Goal: Answer question/provide support: Share knowledge or assist other users

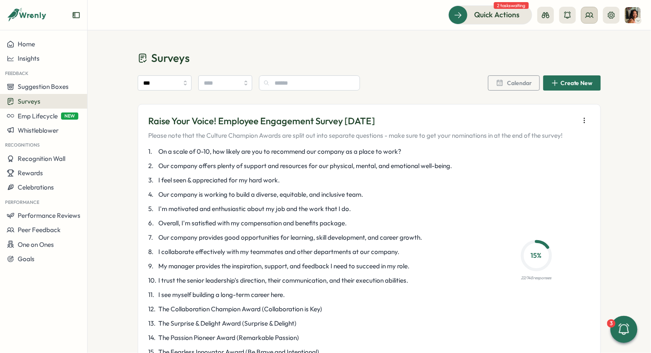
click at [587, 20] on button at bounding box center [589, 15] width 17 height 17
click at [583, 35] on div "Org Members" at bounding box center [590, 42] width 63 height 16
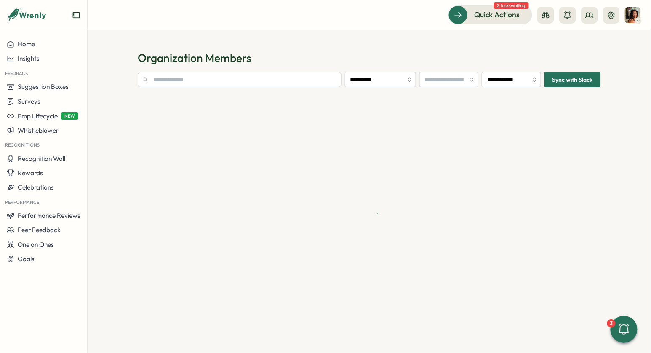
type input "**********"
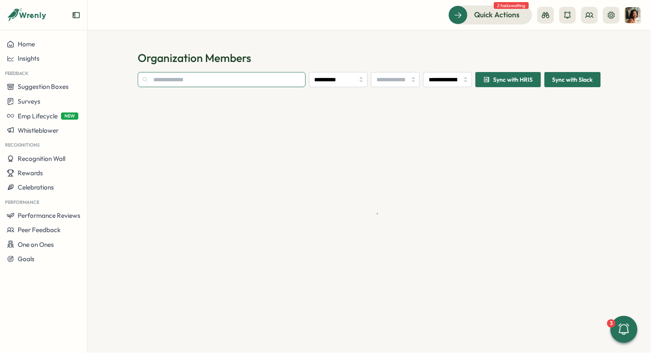
click at [220, 75] on input "text" at bounding box center [222, 79] width 168 height 15
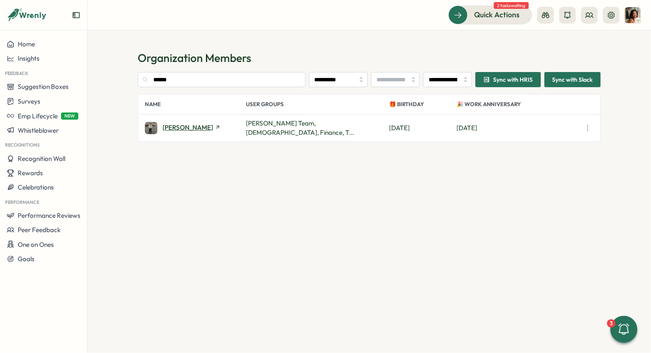
click at [173, 127] on span "[PERSON_NAME]" at bounding box center [187, 127] width 51 height 6
click at [191, 75] on input "******" at bounding box center [222, 79] width 168 height 15
click at [190, 127] on span "Samantha Broomfield" at bounding box center [187, 127] width 51 height 6
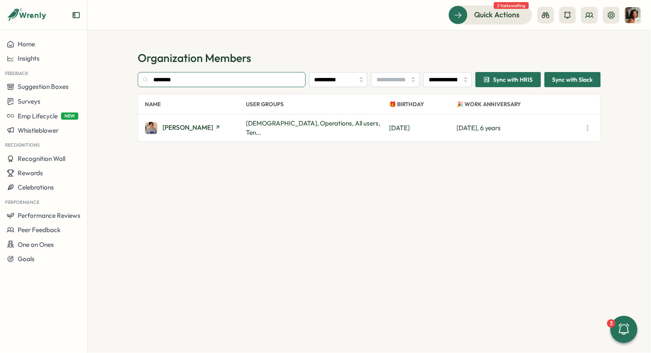
click at [210, 78] on input "********" at bounding box center [222, 79] width 168 height 15
click at [190, 128] on span "Arron Jennings" at bounding box center [187, 127] width 51 height 6
click at [197, 78] on input "*****" at bounding box center [222, 79] width 168 height 15
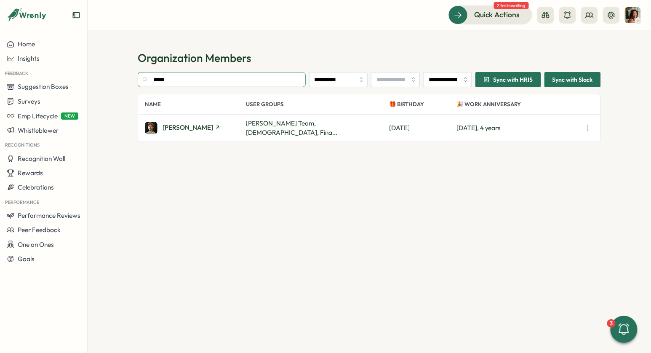
click at [197, 78] on input "*****" at bounding box center [222, 79] width 168 height 15
type input "*****"
click at [183, 127] on span "[PERSON_NAME]" at bounding box center [187, 127] width 51 height 6
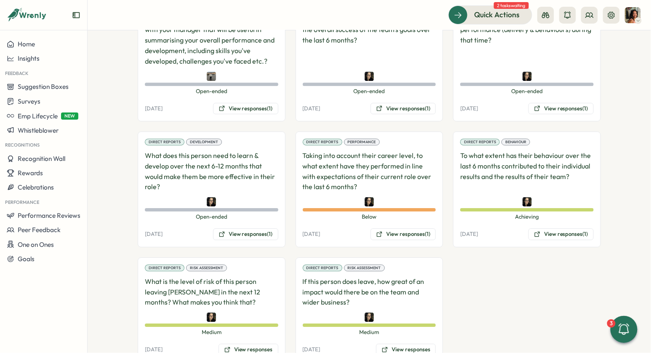
scroll to position [724, 0]
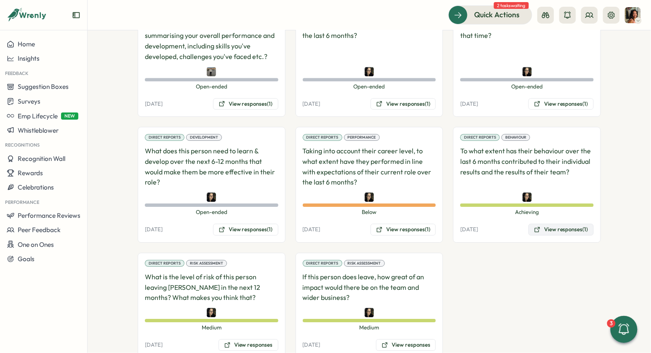
click at [560, 224] on button "View responses (1)" at bounding box center [560, 230] width 65 height 12
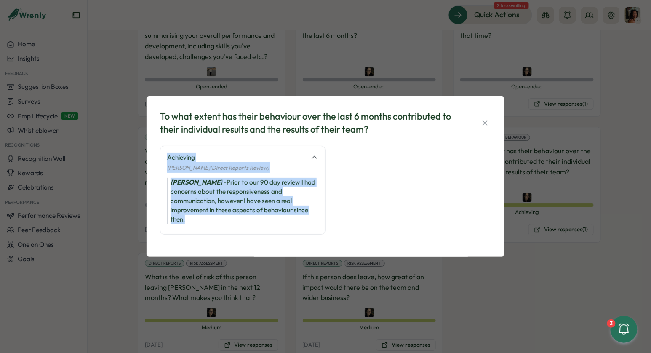
drag, startPoint x: 210, startPoint y: 219, endPoint x: 182, endPoint y: 146, distance: 78.5
click at [182, 146] on div "Achieving Nada Saba (Direct Reports Review) Nada Saba - Prior to our 90 day rev…" at bounding box center [242, 190] width 165 height 89
drag, startPoint x: 182, startPoint y: 146, endPoint x: 184, endPoint y: 234, distance: 88.0
click at [184, 233] on div "Achieving Nada Saba (Direct Reports Review) Nada Saba - Prior to our 90 day rev…" at bounding box center [242, 190] width 165 height 89
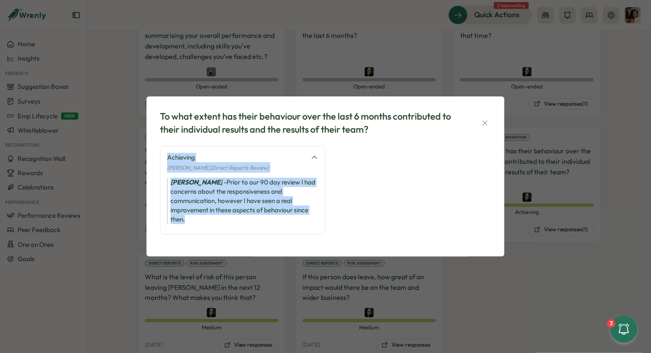
click at [184, 234] on div "Achieving Nada Saba (Direct Reports Review) Nada Saba - Prior to our 90 day rev…" at bounding box center [242, 190] width 165 height 89
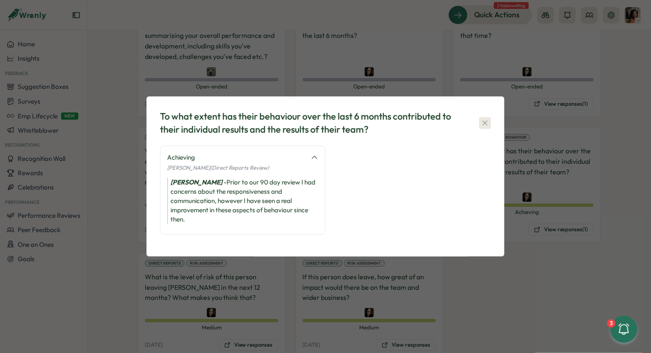
click at [483, 122] on icon "button" at bounding box center [485, 123] width 8 height 8
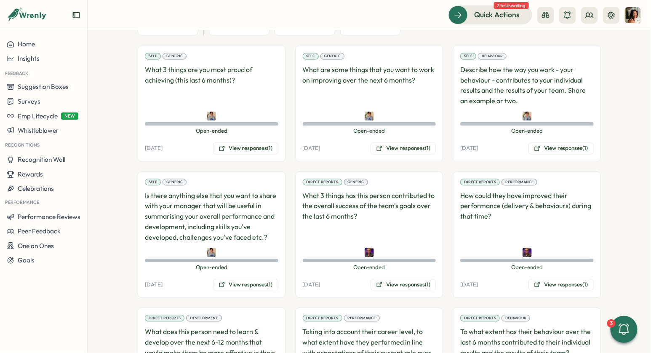
scroll to position [724, 0]
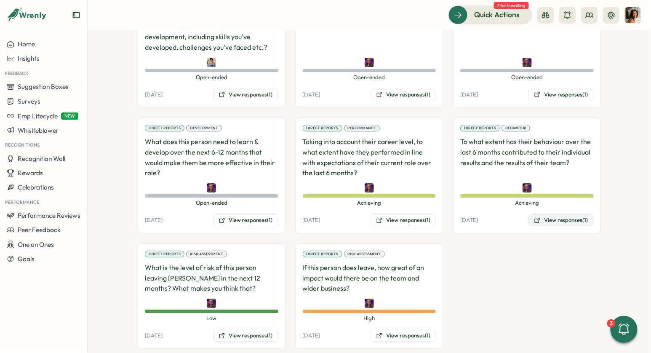
click at [536, 218] on icon at bounding box center [537, 220] width 5 height 5
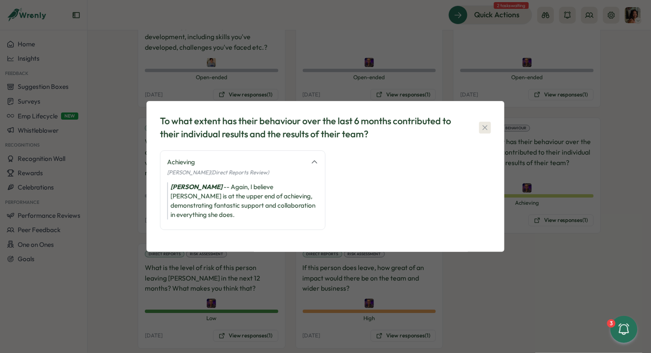
click at [485, 128] on icon "button" at bounding box center [485, 127] width 8 height 8
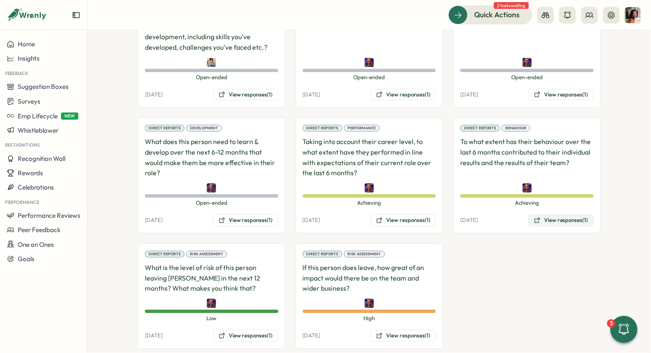
click at [554, 214] on button "View responses (1)" at bounding box center [560, 220] width 65 height 12
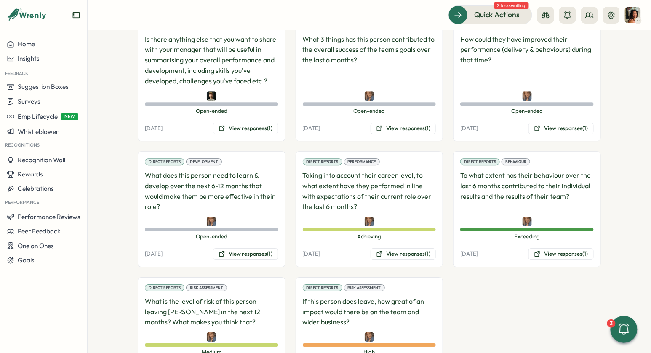
scroll to position [724, 0]
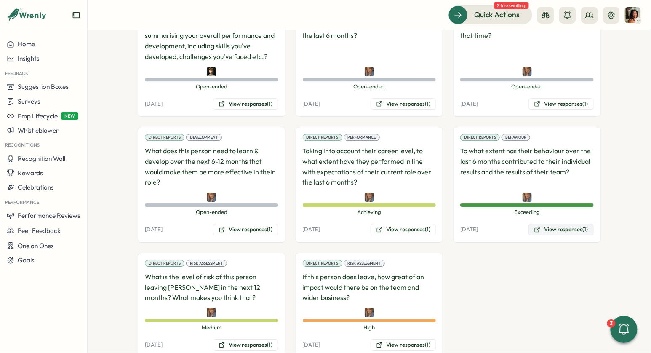
click at [546, 224] on button "View responses (1)" at bounding box center [560, 230] width 65 height 12
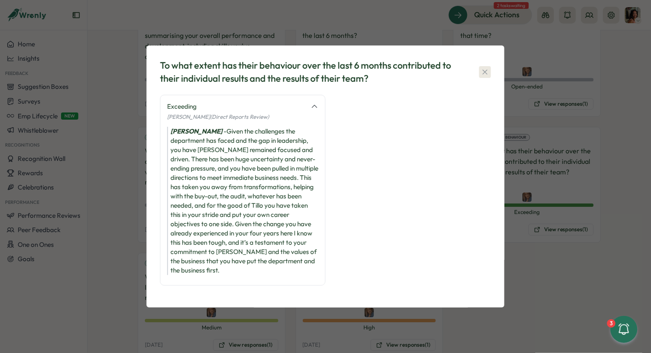
click at [485, 72] on icon "button" at bounding box center [485, 72] width 8 height 8
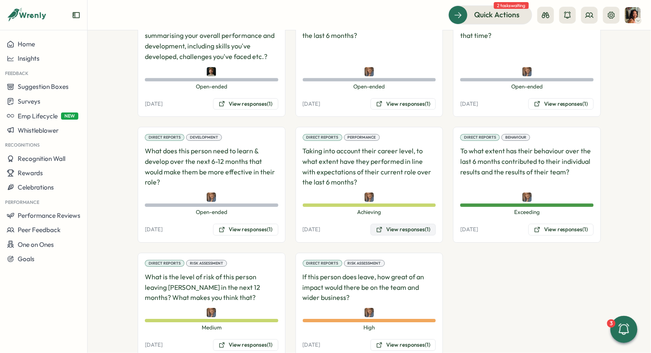
click at [411, 224] on button "View responses (1)" at bounding box center [402, 230] width 65 height 12
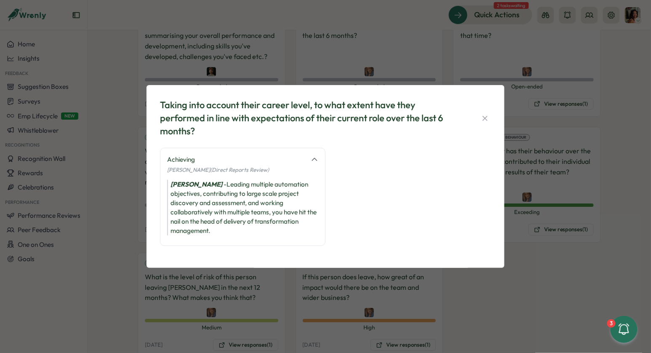
click at [565, 124] on div "Taking into account their career level, to what extent have they performed in l…" at bounding box center [325, 176] width 651 height 353
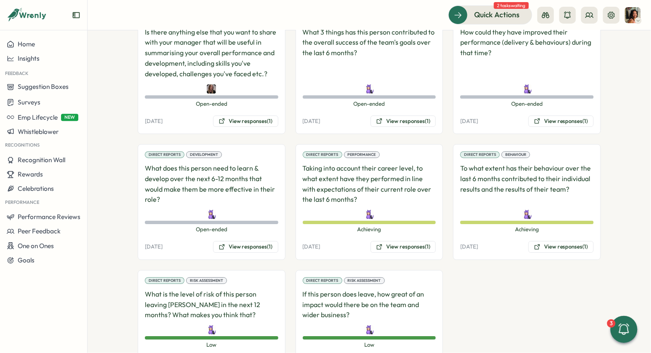
scroll to position [724, 0]
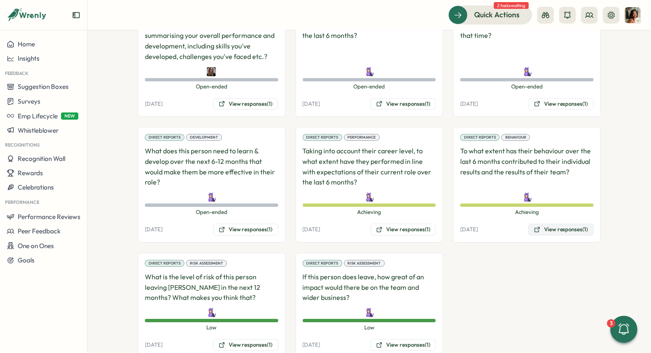
click at [551, 224] on button "View responses (1)" at bounding box center [560, 230] width 65 height 12
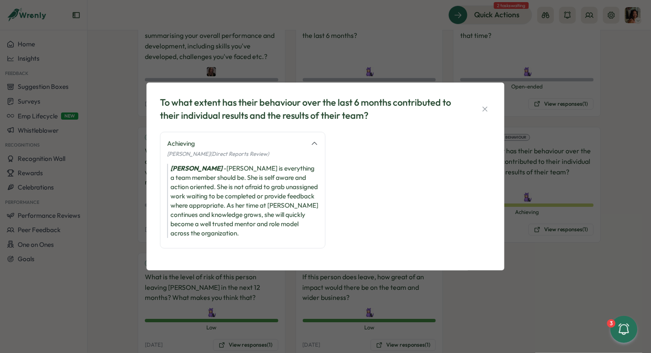
click at [535, 230] on div "To what extent has their behaviour over the last 6 months contributed to their …" at bounding box center [325, 176] width 651 height 353
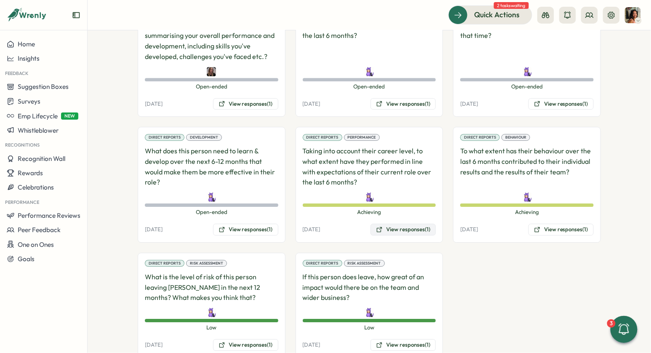
click at [407, 224] on button "View responses (1)" at bounding box center [402, 230] width 65 height 12
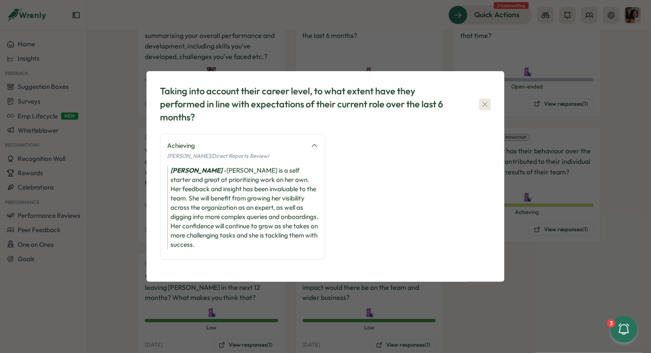
click at [485, 100] on icon "button" at bounding box center [485, 104] width 8 height 8
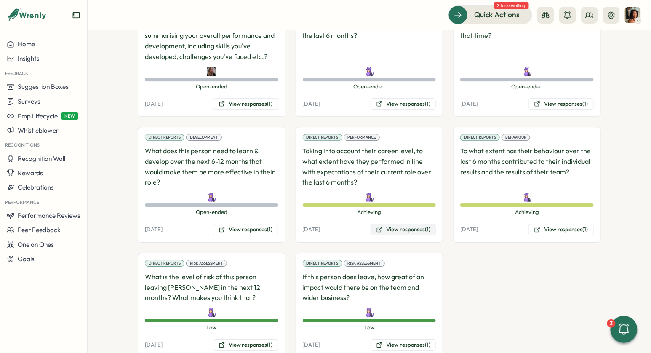
click at [413, 224] on button "View responses (1)" at bounding box center [402, 230] width 65 height 12
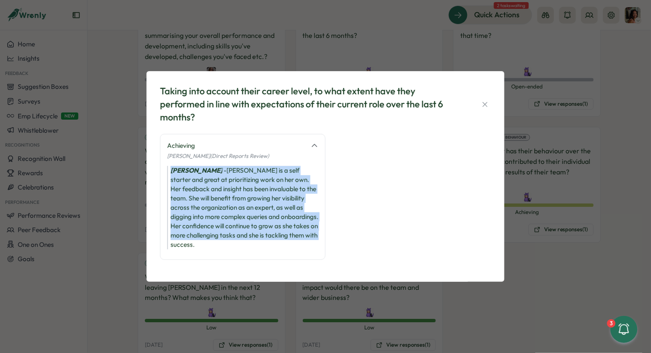
drag, startPoint x: 250, startPoint y: 258, endPoint x: 209, endPoint y: 160, distance: 106.5
click at [208, 161] on div "Achieving [PERSON_NAME] (Direct Reports Review) [PERSON_NAME] is a self starter…" at bounding box center [242, 197] width 165 height 126
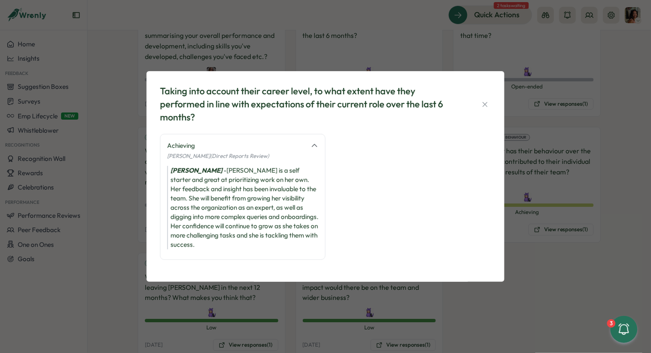
click at [187, 144] on div "Achieving" at bounding box center [236, 145] width 138 height 9
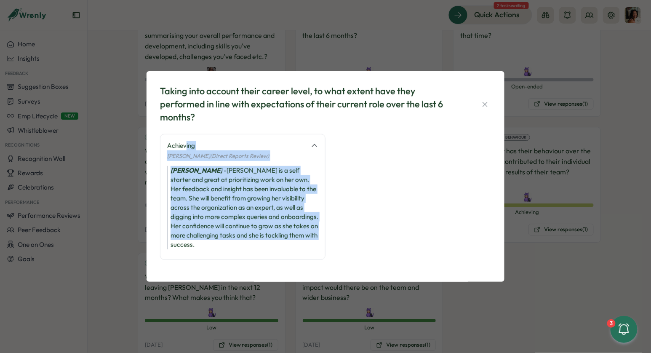
drag, startPoint x: 186, startPoint y: 144, endPoint x: 187, endPoint y: 258, distance: 113.7
click at [187, 258] on div "Achieving [PERSON_NAME] (Direct Reports Review) [PERSON_NAME] is a self starter…" at bounding box center [242, 197] width 165 height 126
drag, startPoint x: 187, startPoint y: 258, endPoint x: 188, endPoint y: 136, distance: 121.7
click at [188, 137] on div "Achieving [PERSON_NAME] (Direct Reports Review) [PERSON_NAME] is a self starter…" at bounding box center [242, 197] width 165 height 126
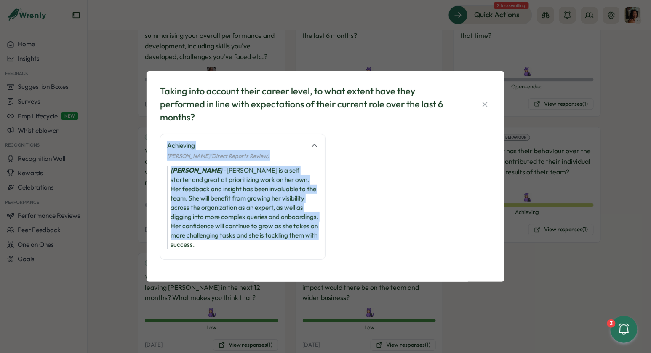
click at [188, 136] on div "Achieving [PERSON_NAME] (Direct Reports Review) [PERSON_NAME] is a self starter…" at bounding box center [242, 197] width 165 height 126
drag, startPoint x: 188, startPoint y: 136, endPoint x: 192, endPoint y: 251, distance: 114.6
click at [192, 251] on div "Achieving [PERSON_NAME] (Direct Reports Review) [PERSON_NAME] is a self starter…" at bounding box center [242, 197] width 165 height 126
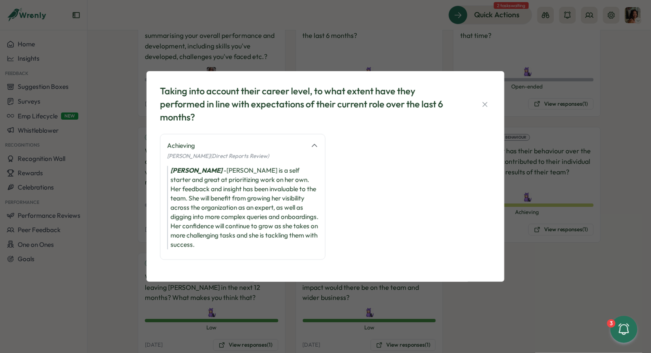
click at [331, 24] on div "Taking into account their career level, to what extent have they performed in l…" at bounding box center [325, 176] width 651 height 353
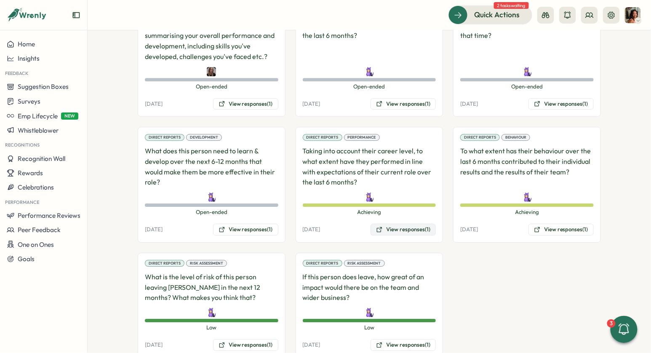
click at [382, 224] on button "View responses (1)" at bounding box center [402, 230] width 65 height 12
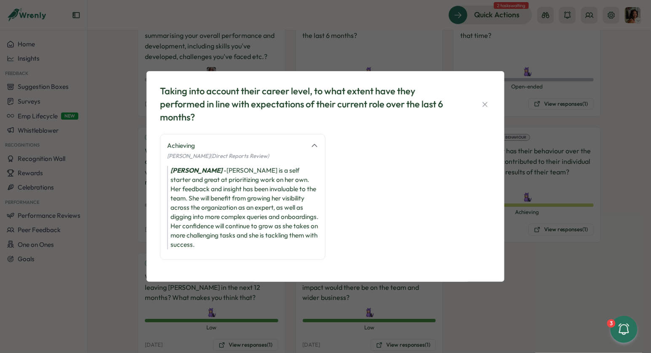
click at [380, 44] on div "Taking into account their career level, to what extent have they performed in l…" at bounding box center [325, 176] width 651 height 353
